Goal: Share content

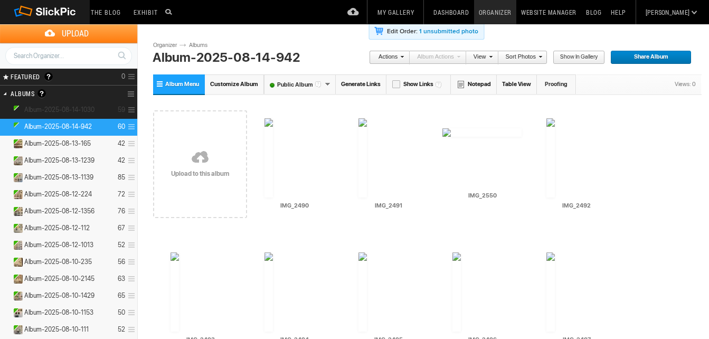
click at [59, 105] on details "Album-2025-08-14-1030 59" at bounding box center [68, 110] width 137 height 17
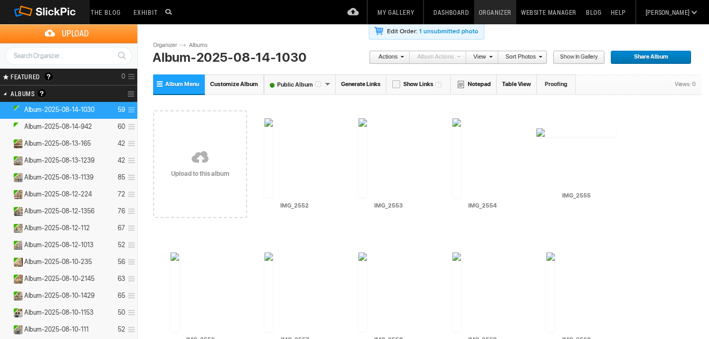
click at [355, 83] on link "Generate Links" at bounding box center [361, 84] width 51 height 20
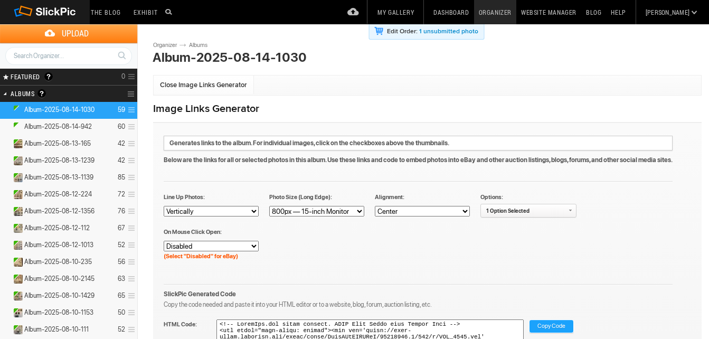
click at [538, 321] on span "Copy Code" at bounding box center [552, 327] width 28 height 14
